Goal: Task Accomplishment & Management: Manage account settings

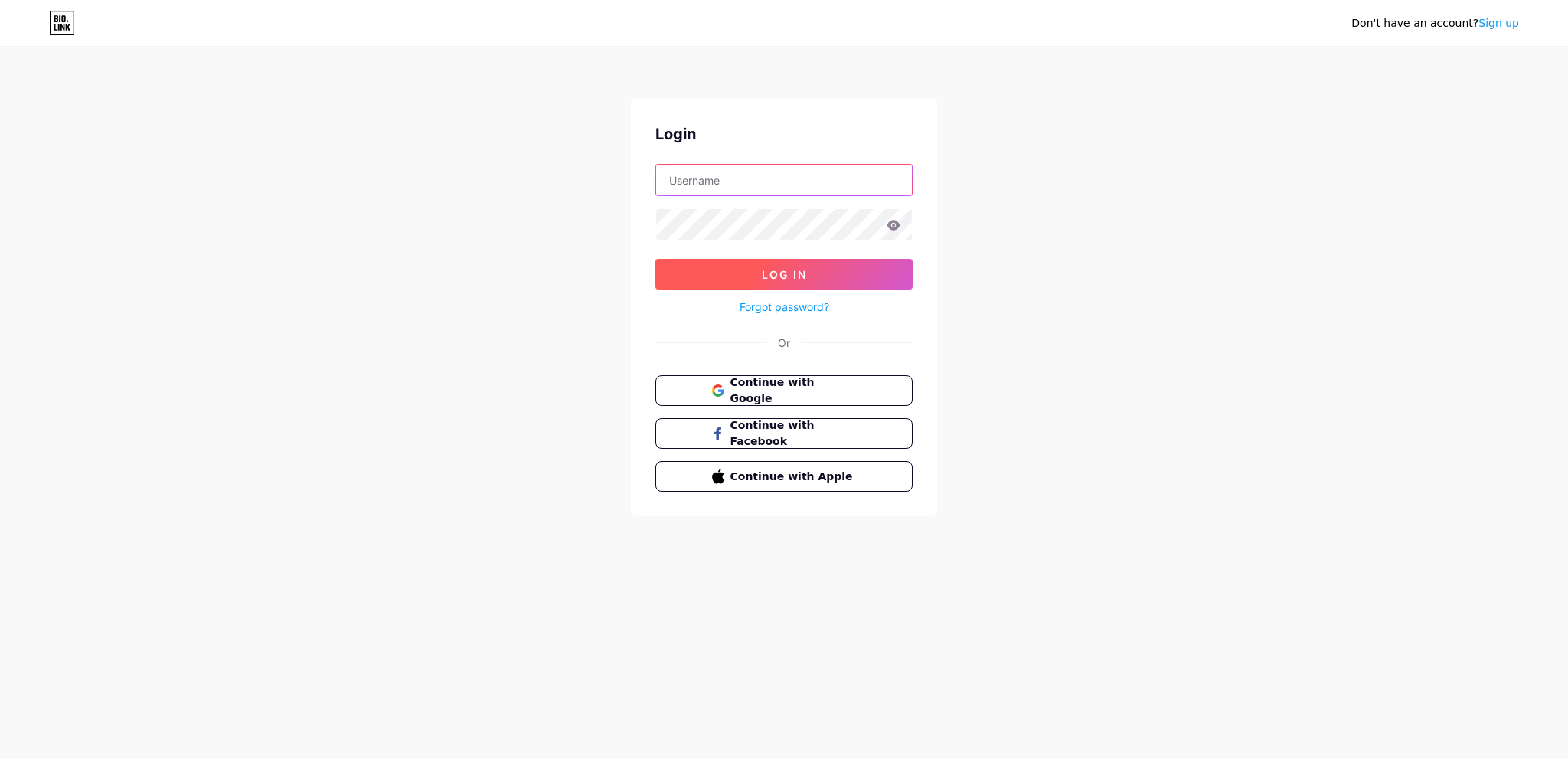
type input "[EMAIL_ADDRESS][DOMAIN_NAME]"
click at [711, 259] on button "Log In" at bounding box center [783, 274] width 257 height 31
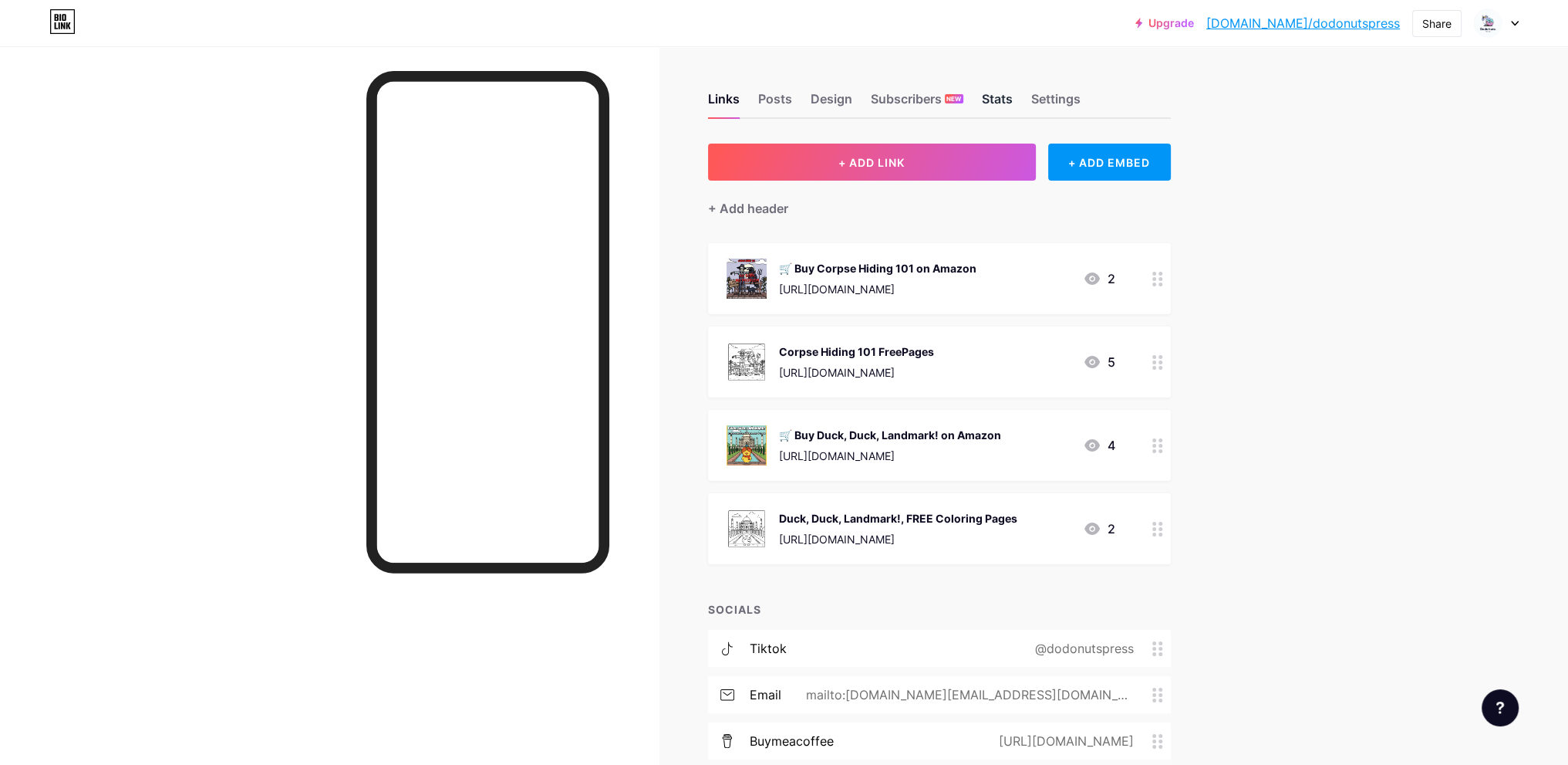
click at [994, 101] on div "Stats" at bounding box center [997, 103] width 31 height 28
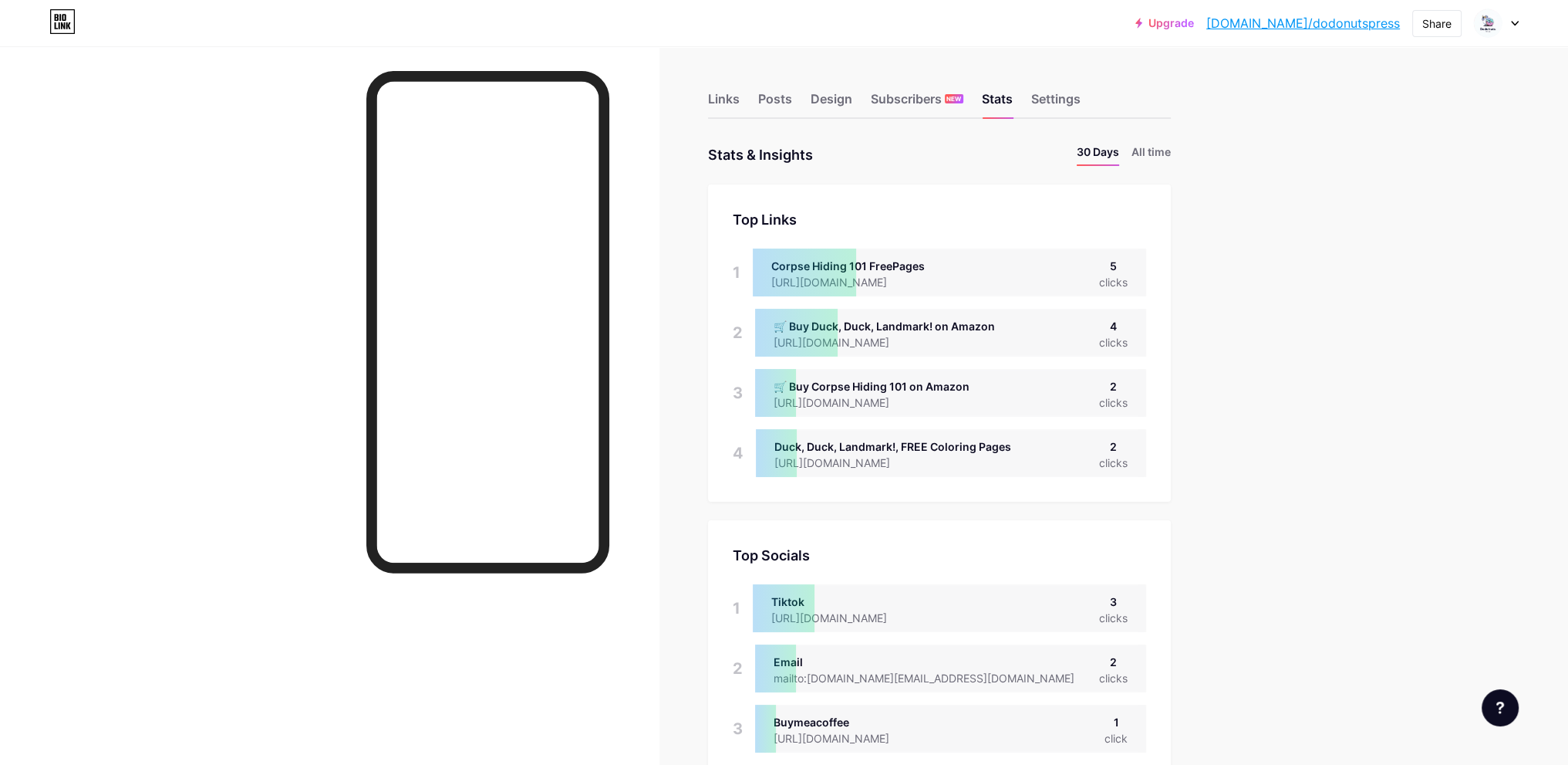
click at [746, 97] on div "Links Posts Design Subscribers NEW Stats Settings" at bounding box center [939, 91] width 463 height 54
click at [735, 98] on div "Links" at bounding box center [724, 103] width 32 height 28
